Goal: Navigation & Orientation: Find specific page/section

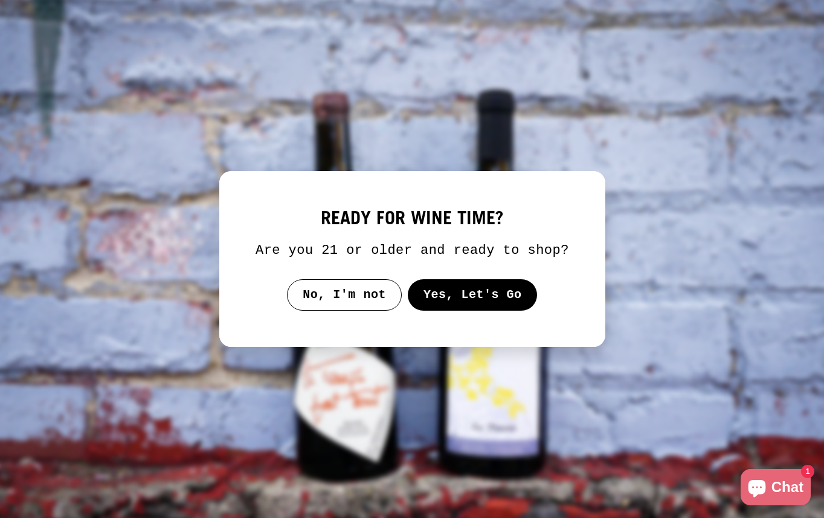
click at [497, 311] on button "Yes, Let's Go" at bounding box center [472, 294] width 130 height 31
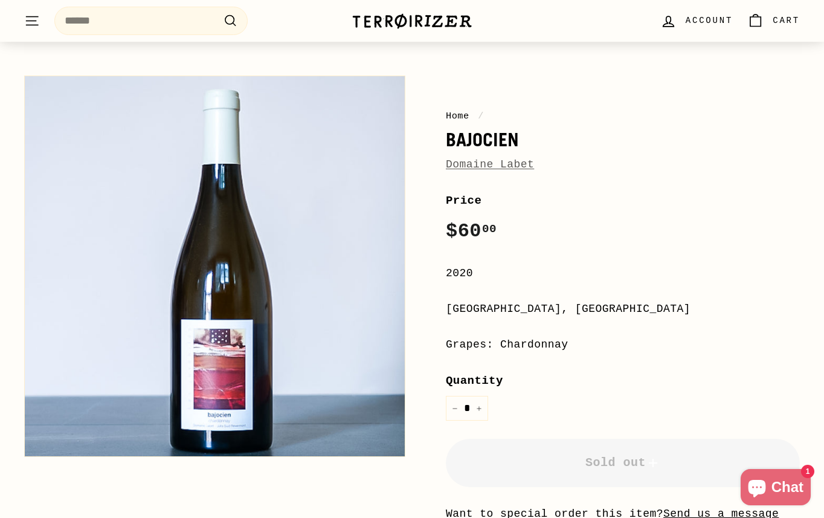
scroll to position [83, 0]
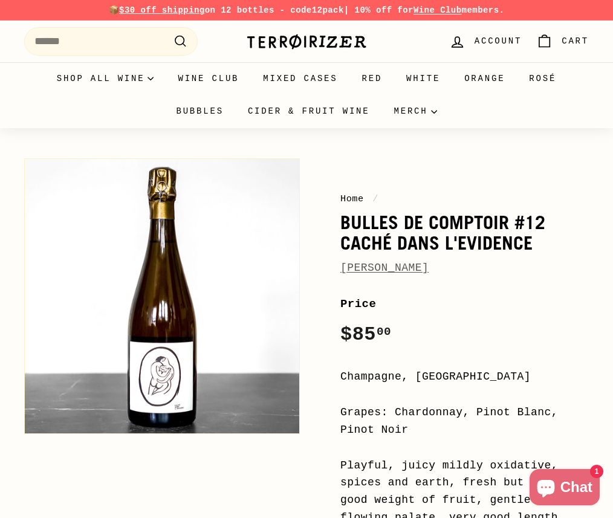
scroll to position [2, 0]
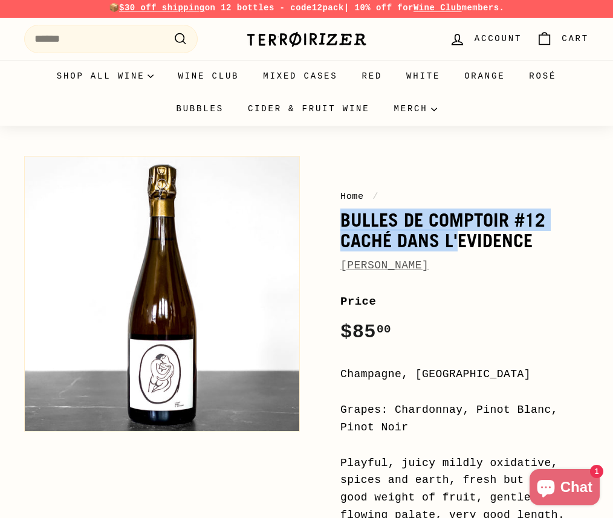
drag, startPoint x: 339, startPoint y: 221, endPoint x: 457, endPoint y: 231, distance: 118.3
click at [457, 231] on div "Home / Bulles de Comptoir #12 Caché dans L'Evidence Charles Dufour Price Regula…" at bounding box center [451, 518] width 276 height 737
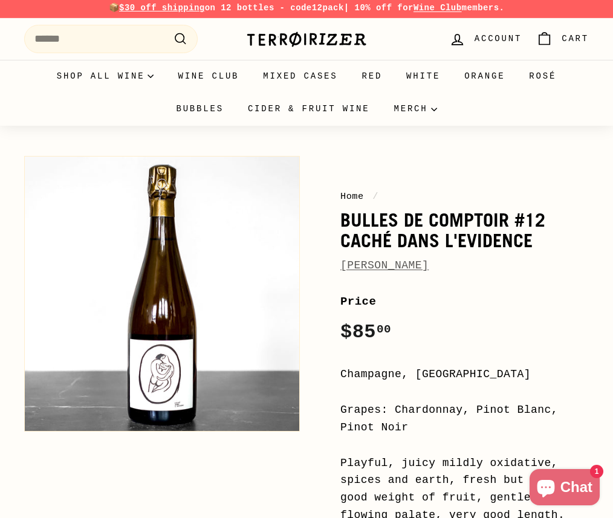
click at [488, 260] on div "Charles Dufour" at bounding box center [464, 266] width 248 height 18
